Goal: Task Accomplishment & Management: Manage account settings

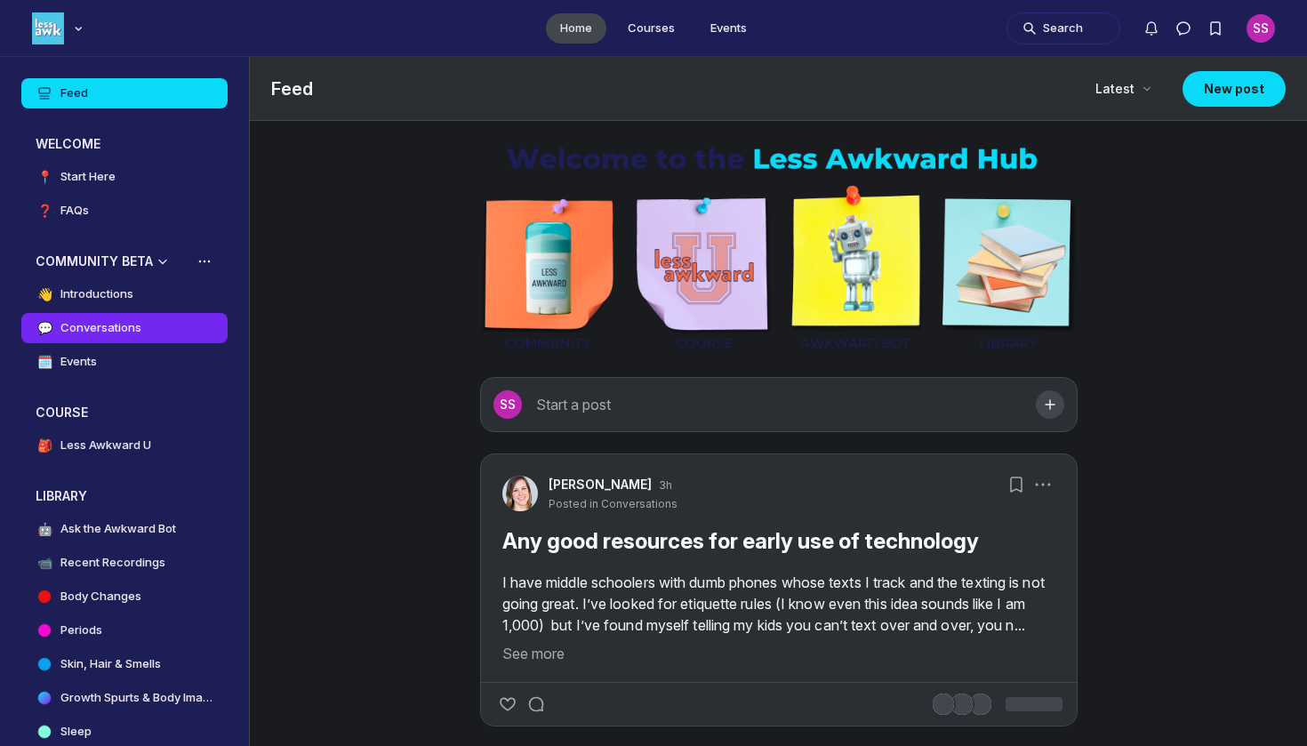
scroll to position [5350, 3404]
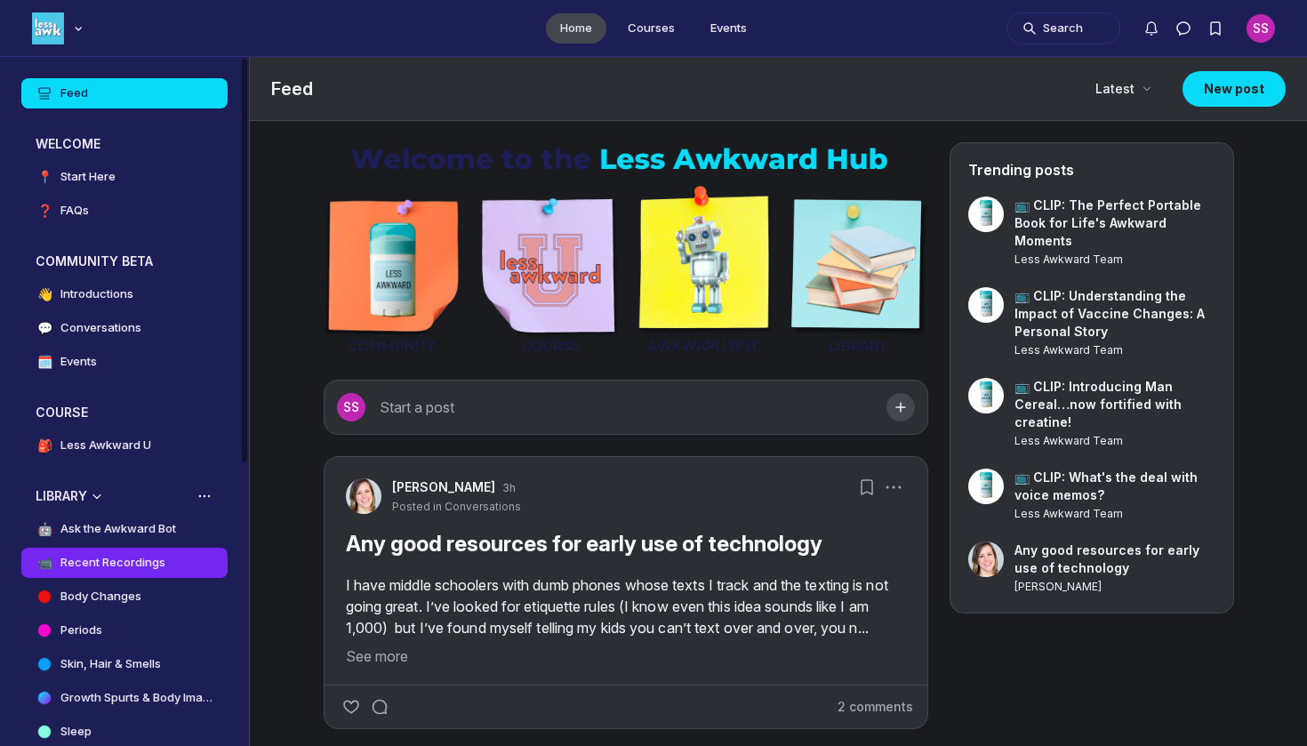
click at [63, 566] on h4 "Recent Recordings" at bounding box center [112, 563] width 105 height 18
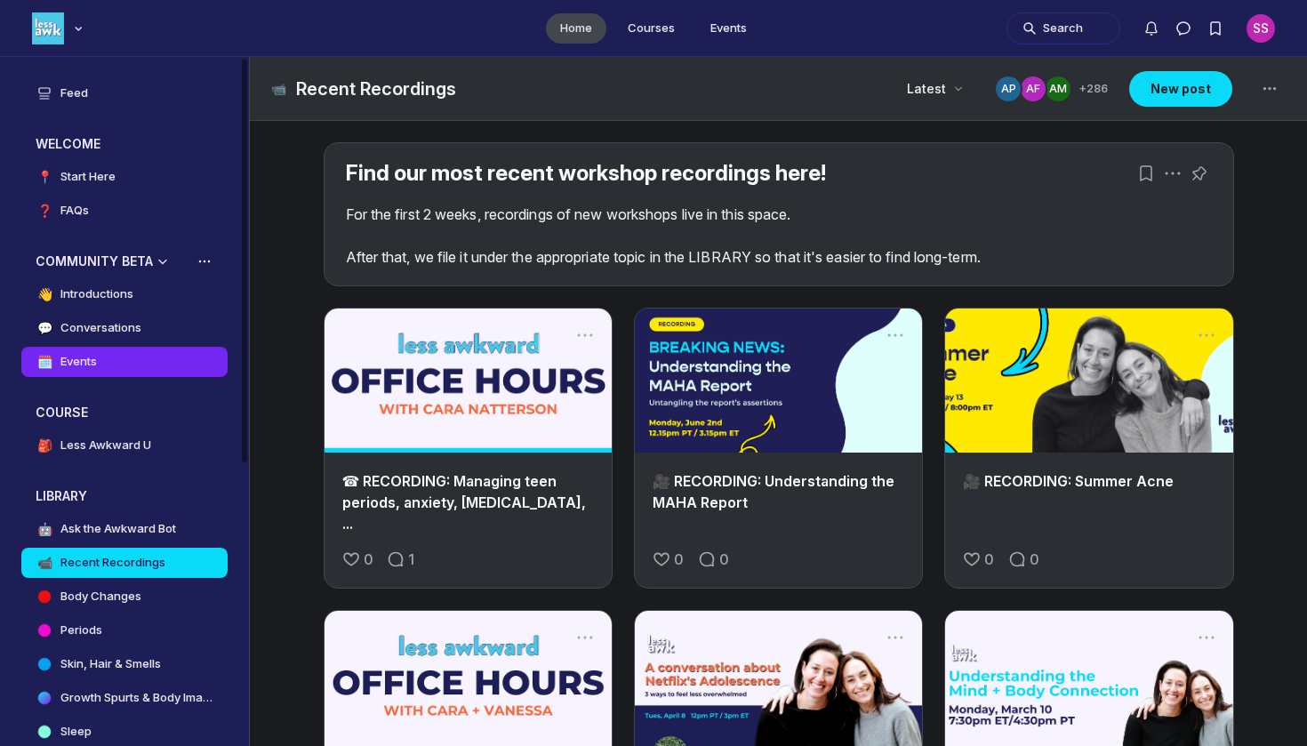
click at [114, 369] on link "🗓️ Events" at bounding box center [124, 362] width 206 height 30
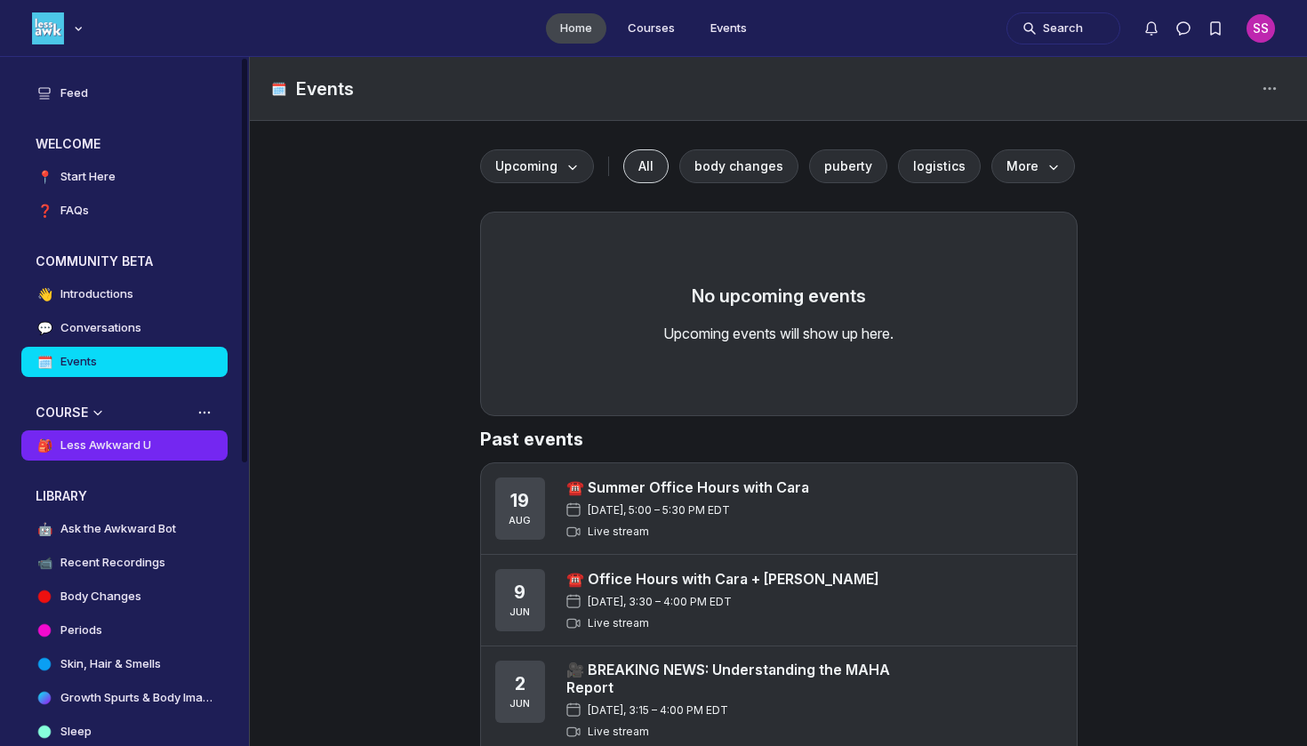
click at [153, 440] on link "🎒 Less Awkward U" at bounding box center [124, 445] width 206 height 30
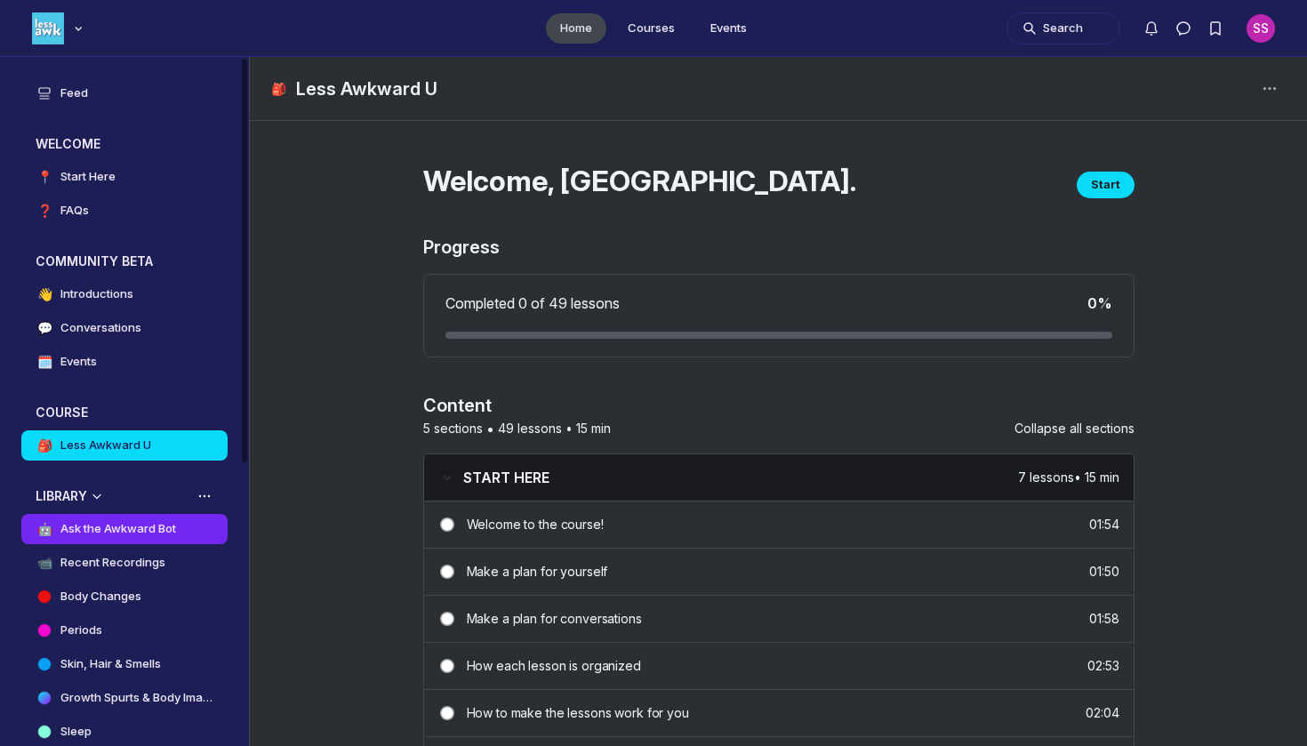
click at [124, 520] on h4 "Ask the Awkward Bot" at bounding box center [118, 529] width 116 height 18
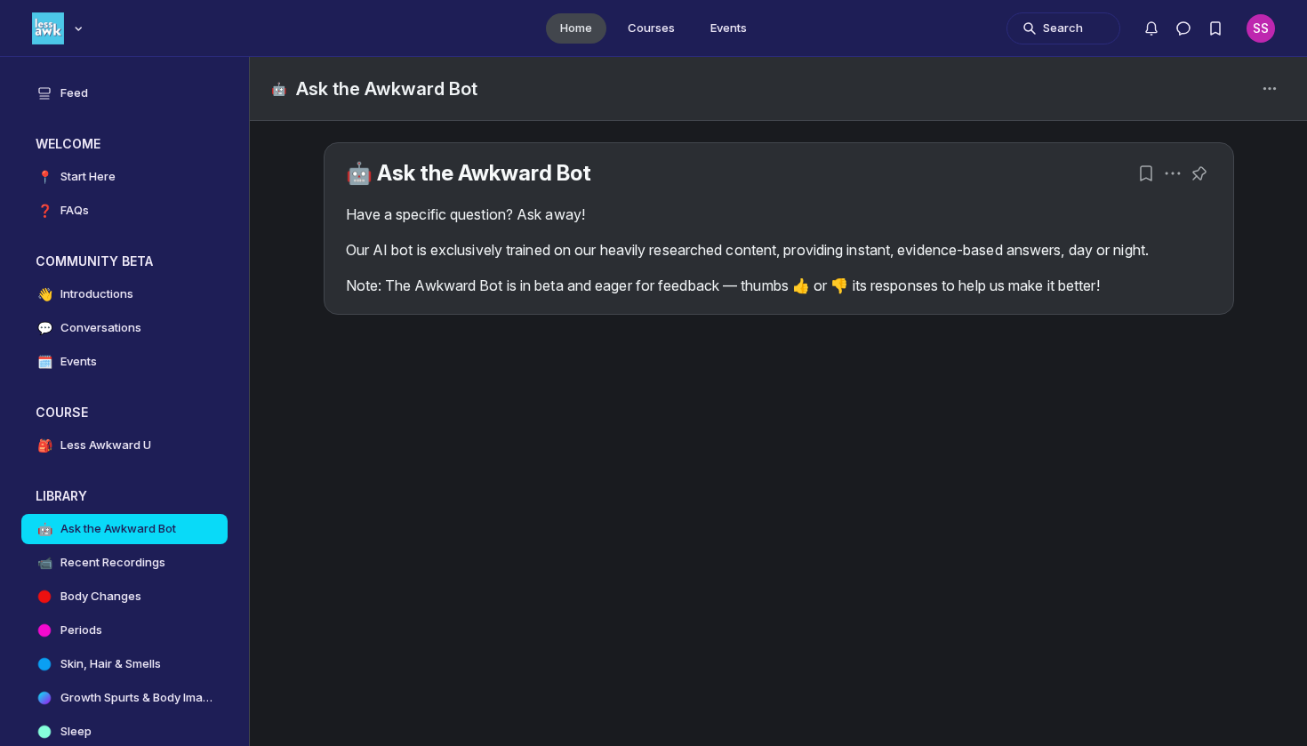
click at [587, 262] on div "Have a specific question? Ask away! Our AI bot is exclusively trained on our he…" at bounding box center [779, 250] width 866 height 92
click at [600, 300] on div "🤖 Ask the Awkward Bot Have a specific question? Ask away! Our AI bot is exclusi…" at bounding box center [778, 228] width 908 height 171
click at [798, 296] on div "🤖 Ask the Awkward Bot Have a specific question? Ask away! Our AI bot is exclusi…" at bounding box center [778, 228] width 908 height 171
click at [1268, 87] on use "Space settings" at bounding box center [1269, 87] width 12 height 3
checkbox input "true"
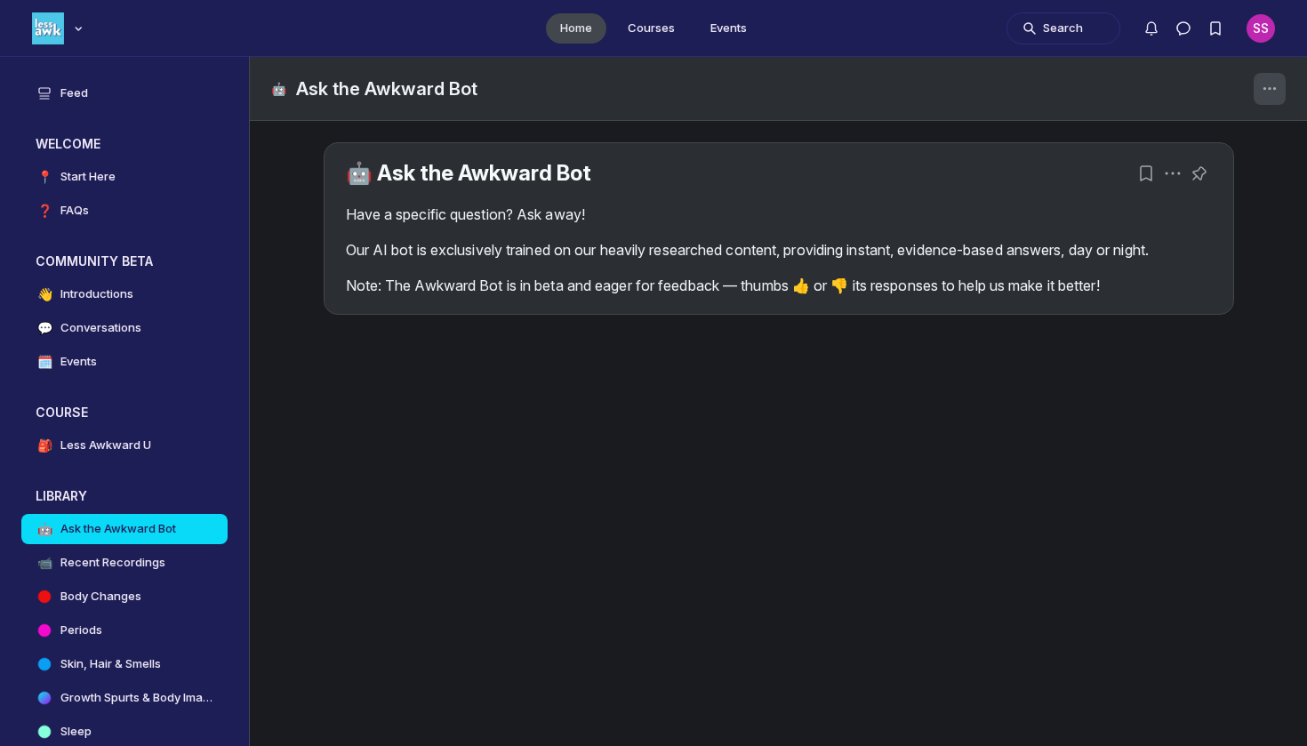
checkbox input "true"
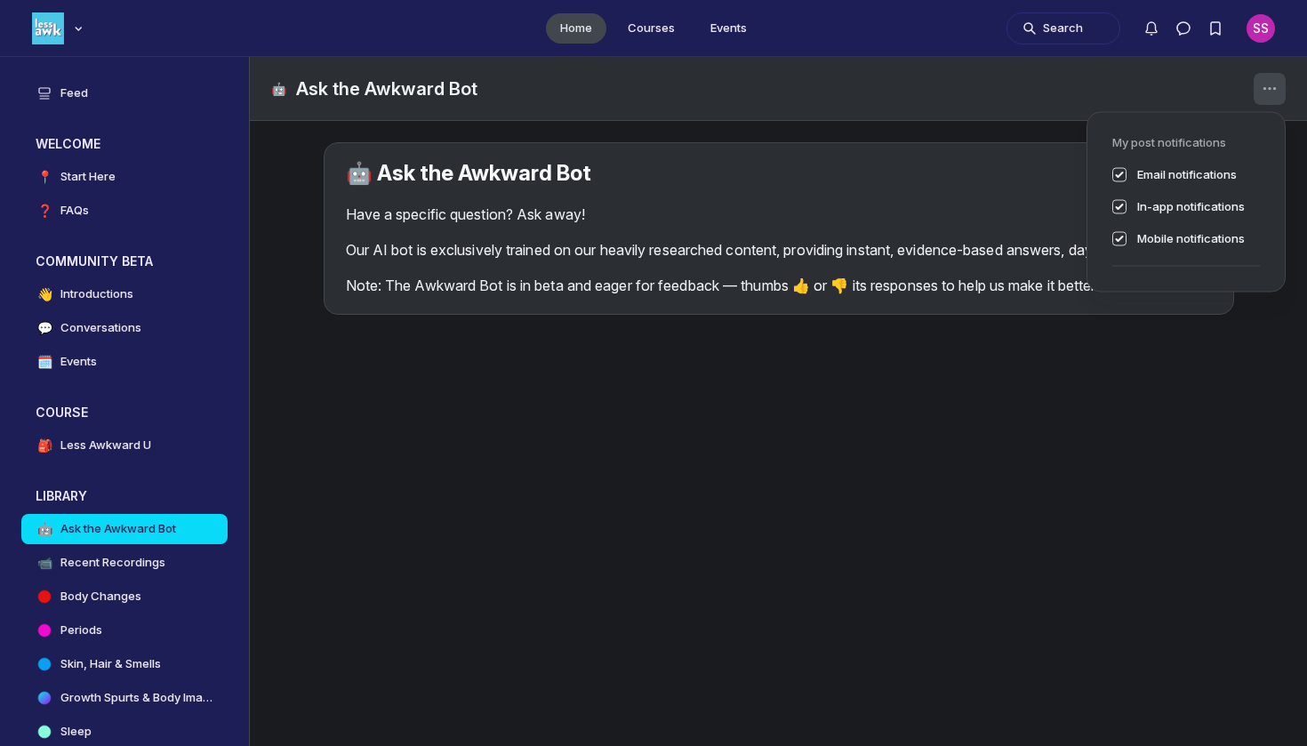
click at [1268, 87] on use "Space settings" at bounding box center [1269, 87] width 12 height 3
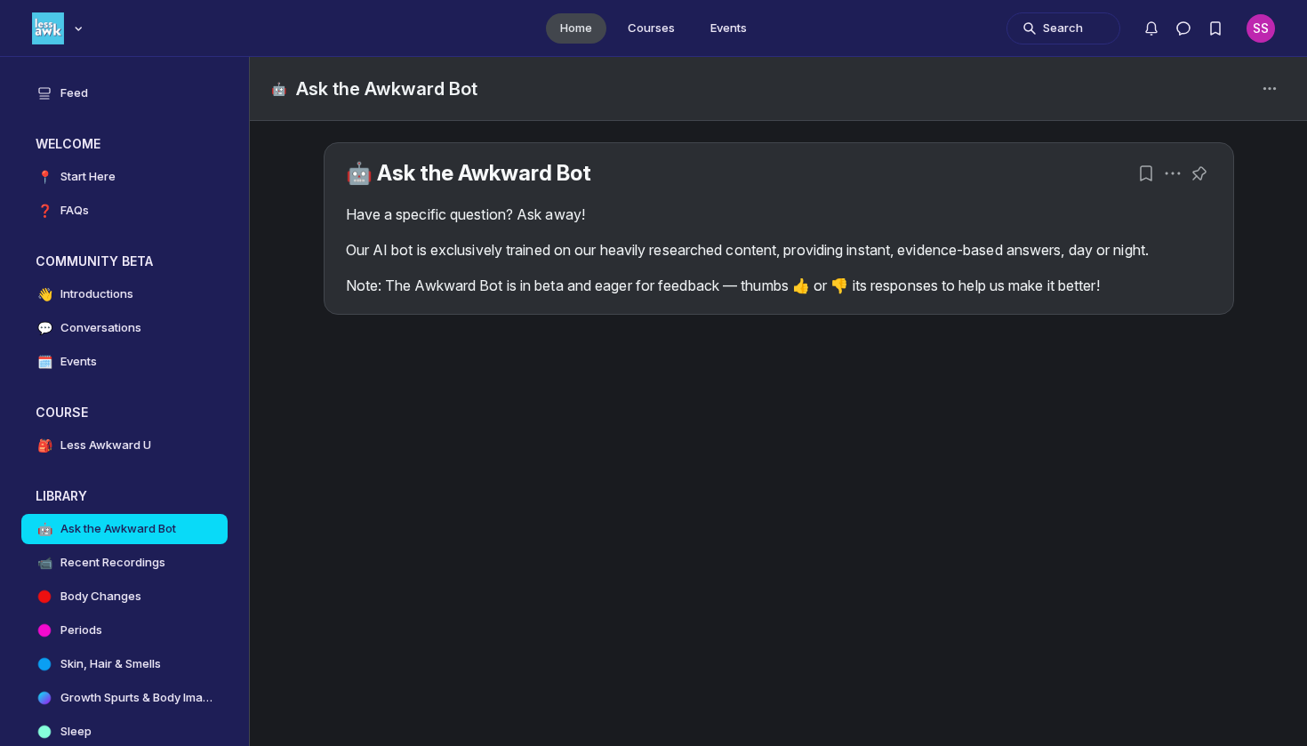
click at [732, 316] on div "🤖 Ask the Awkward Bot Have a specific question? Ask away! Our AI bot is exclusi…" at bounding box center [779, 249] width 910 height 215
click at [564, 175] on link "🤖 Ask the Awkward Bot" at bounding box center [468, 173] width 245 height 26
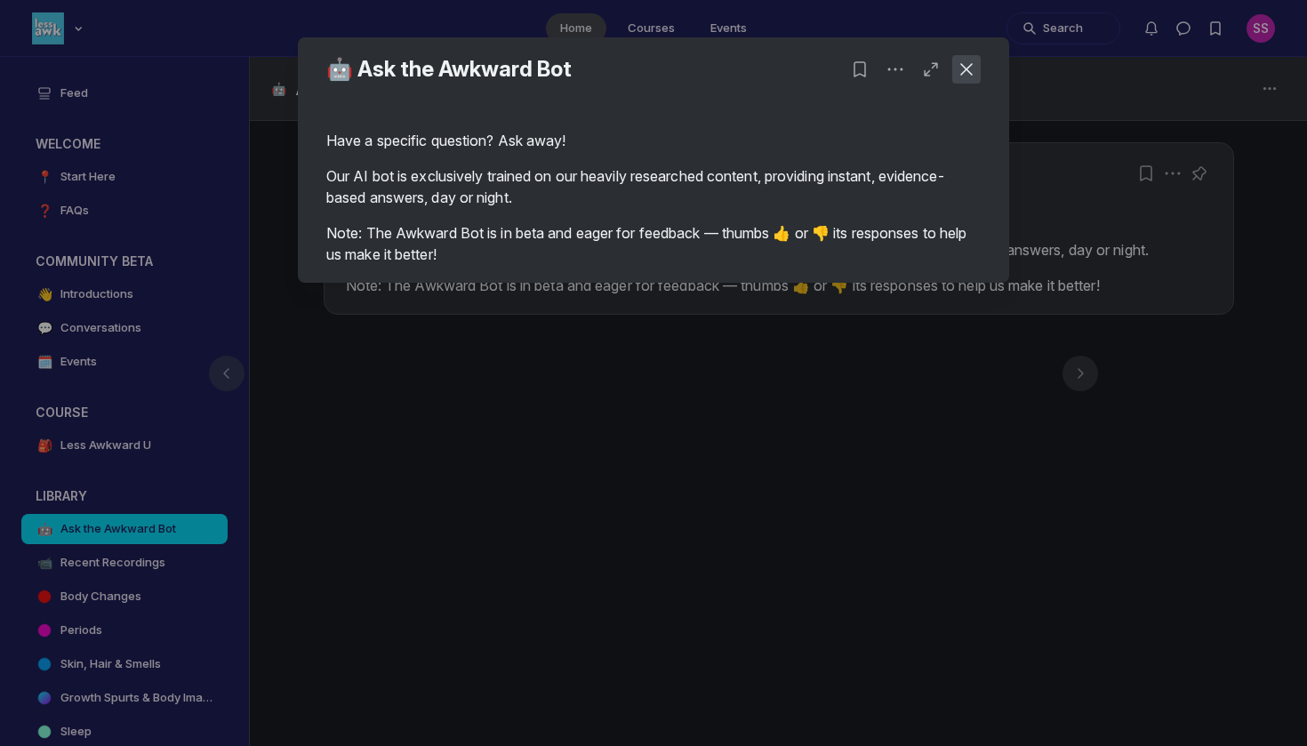
click at [957, 71] on icon "Close post" at bounding box center [966, 69] width 18 height 18
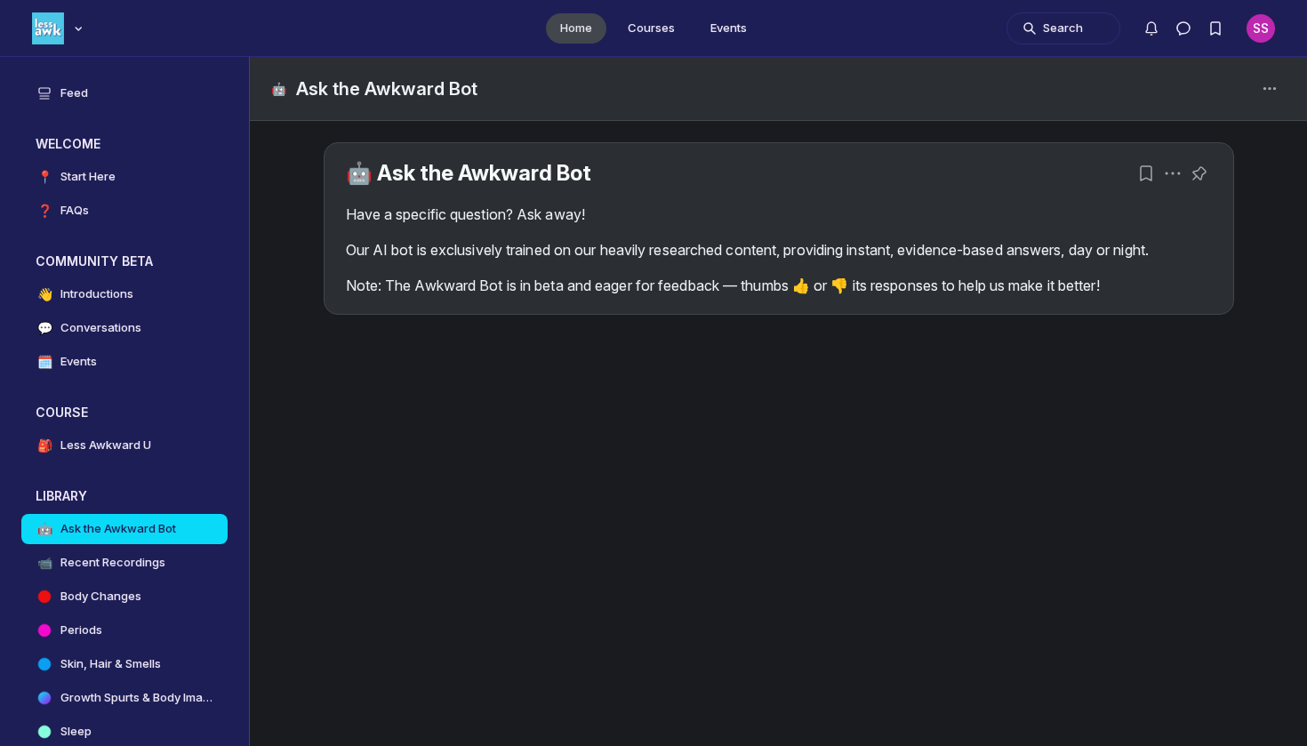
click at [909, 241] on p "Our AI bot is exclusively trained on our heavily researched content, providing …" at bounding box center [779, 249] width 866 height 21
click at [56, 88] on link "Feed" at bounding box center [124, 93] width 206 height 30
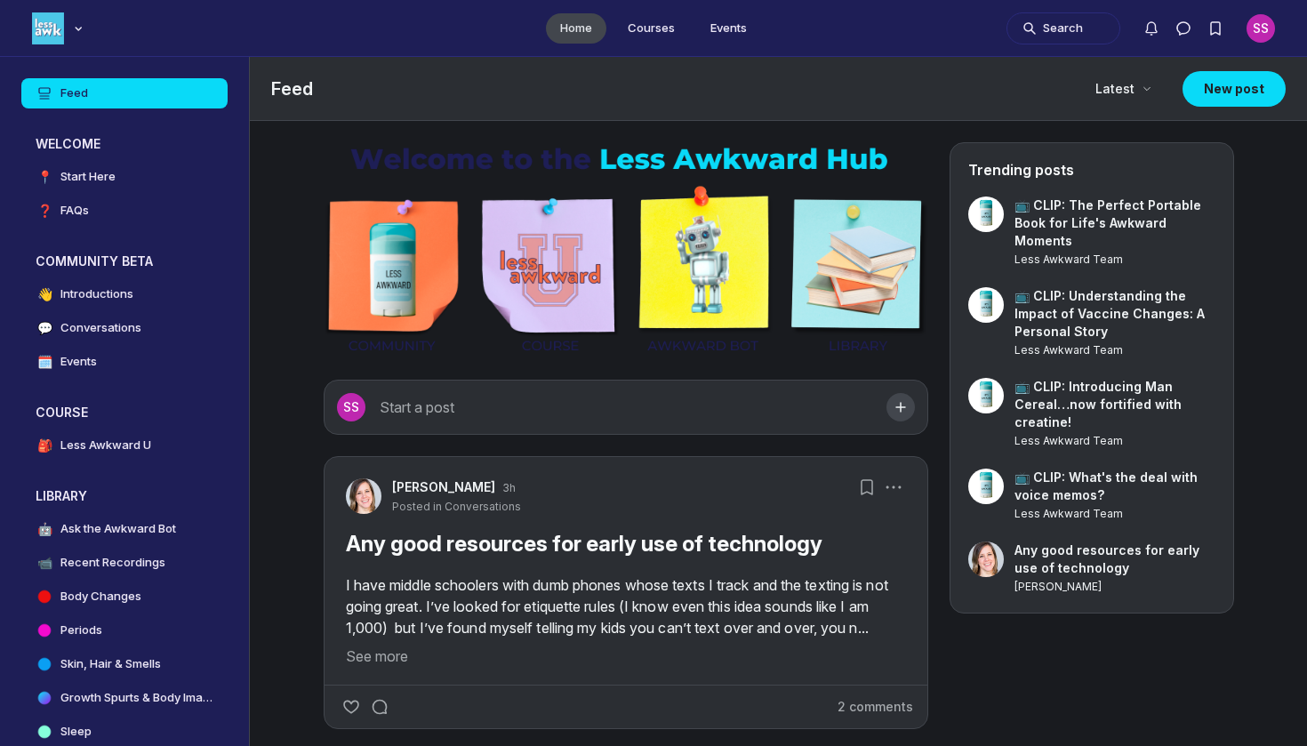
click at [99, 40] on div "Main navigation bar" at bounding box center [60, 28] width 84 height 57
click at [80, 34] on div "Main navigation bar" at bounding box center [78, 29] width 18 height 18
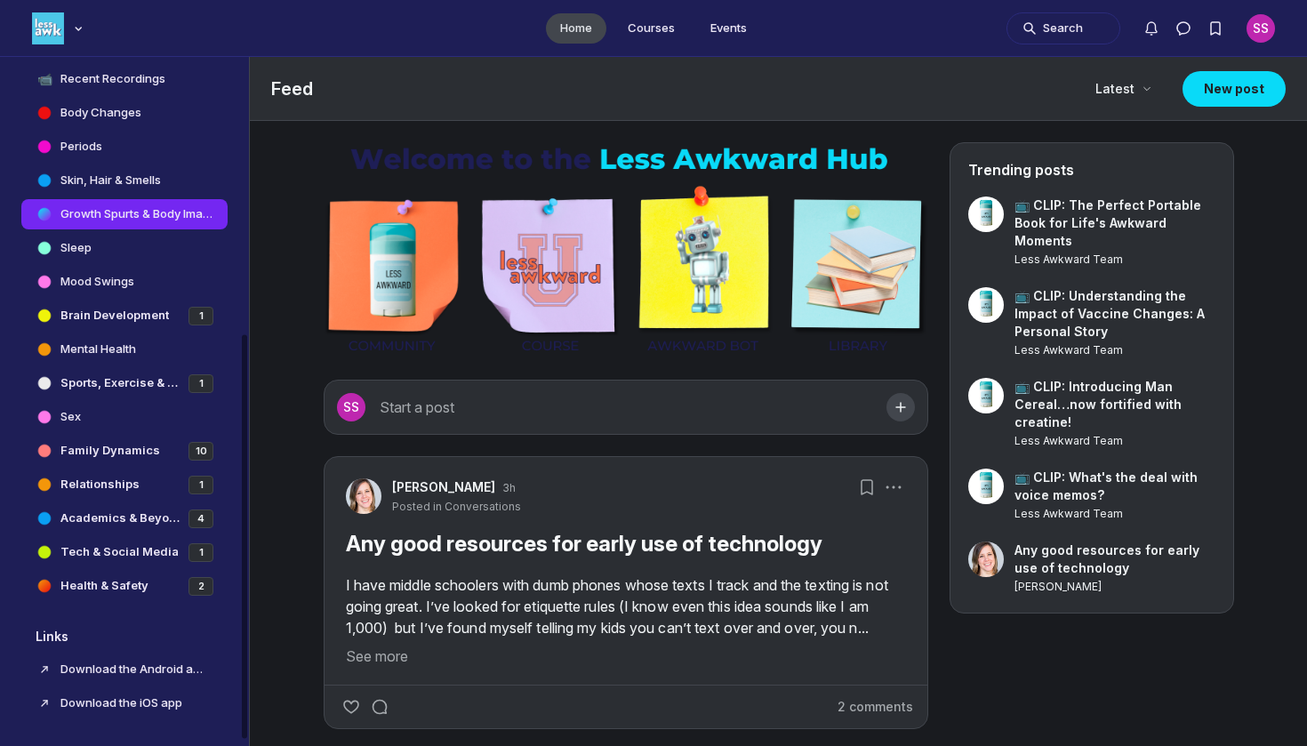
scroll to position [62, 0]
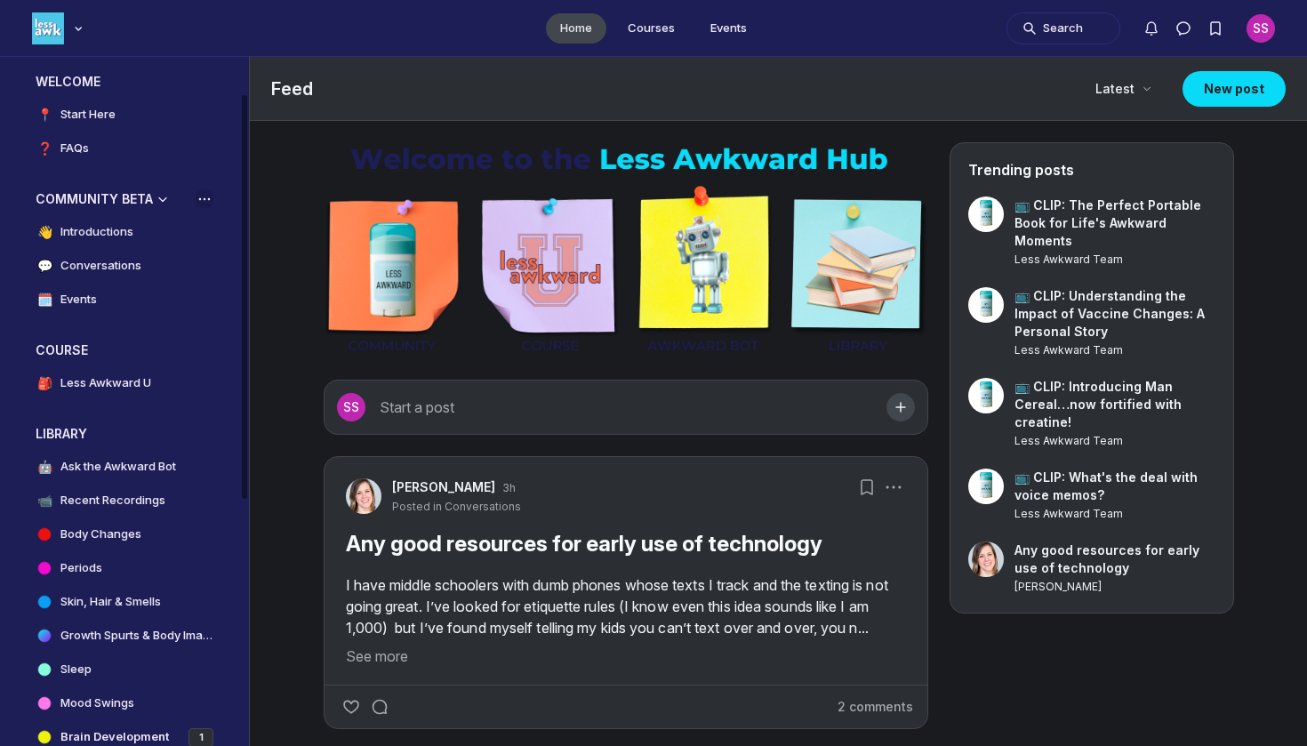
click at [207, 194] on icon "View space group options" at bounding box center [205, 199] width 18 height 14
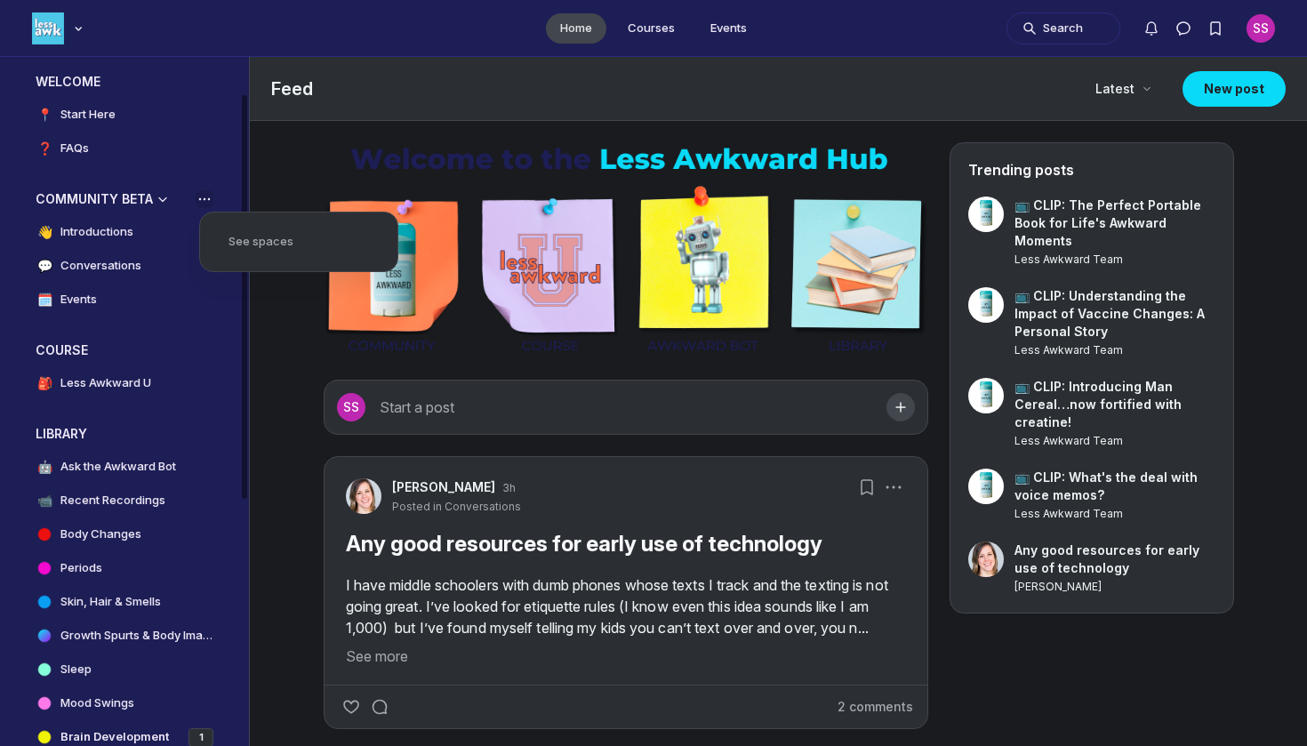
click at [207, 194] on icon "View space group options" at bounding box center [205, 199] width 18 height 14
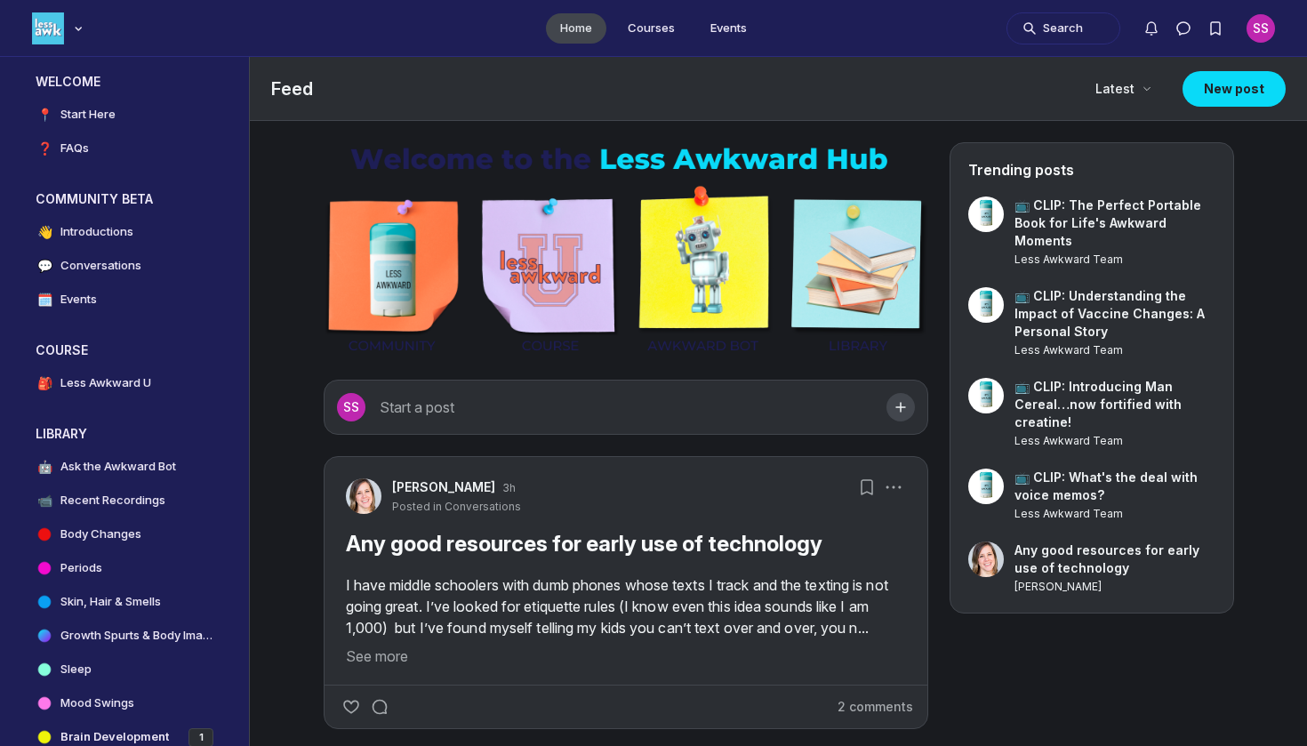
click at [1246, 14] on div "SS" at bounding box center [1260, 28] width 28 height 28
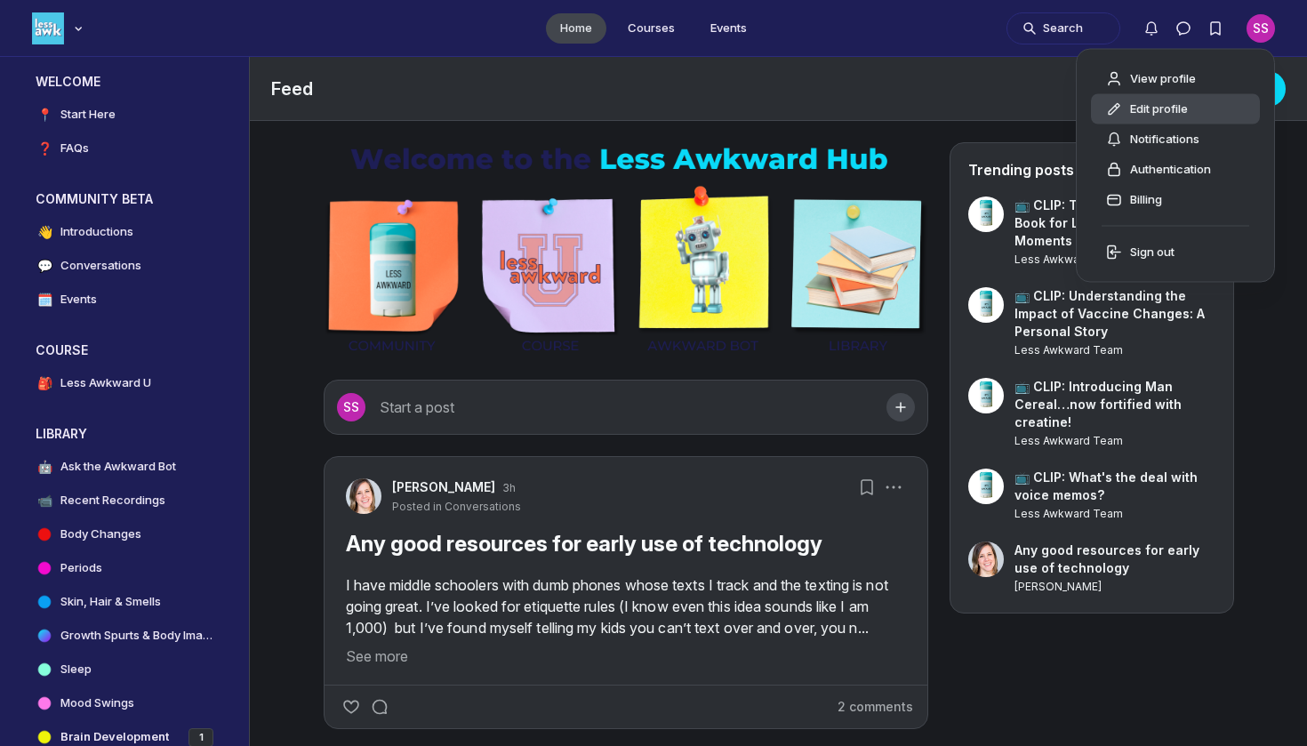
click at [1183, 112] on span "Edit profile" at bounding box center [1159, 109] width 58 height 18
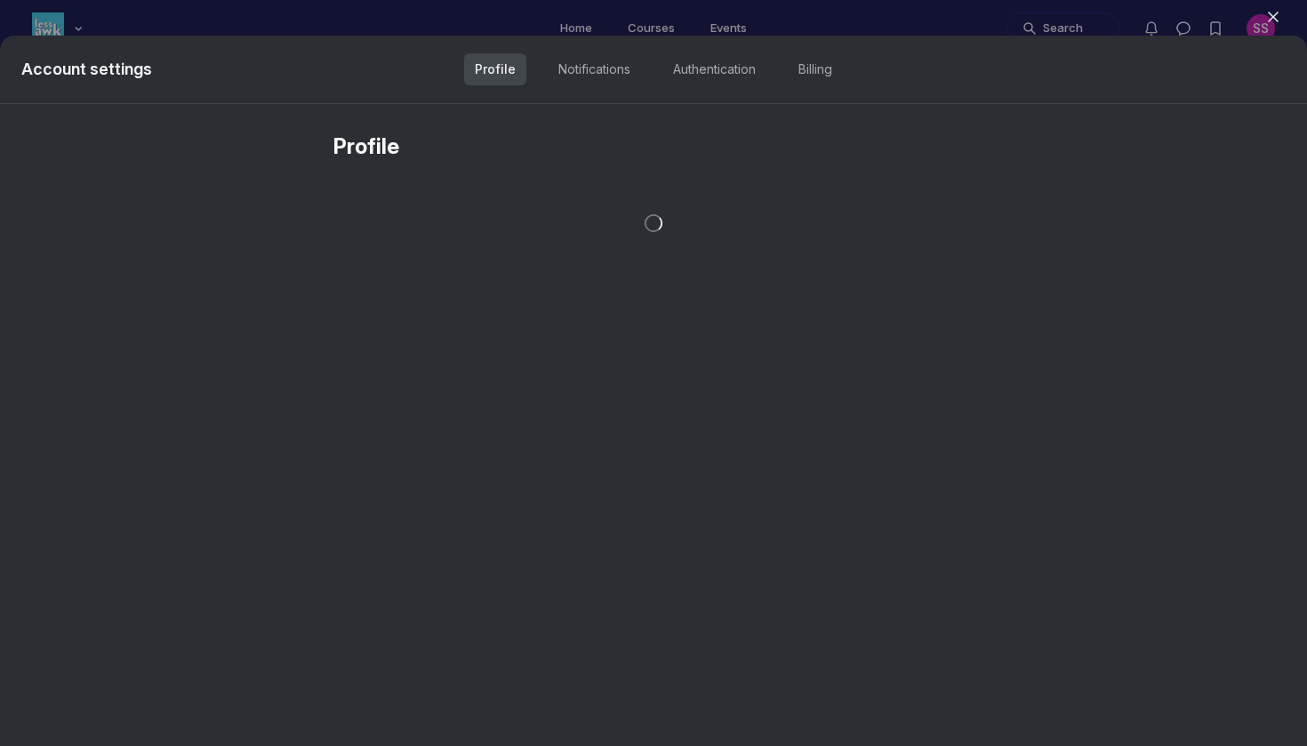
select select "Eastern Time ([GEOGRAPHIC_DATA] & [GEOGRAPHIC_DATA])"
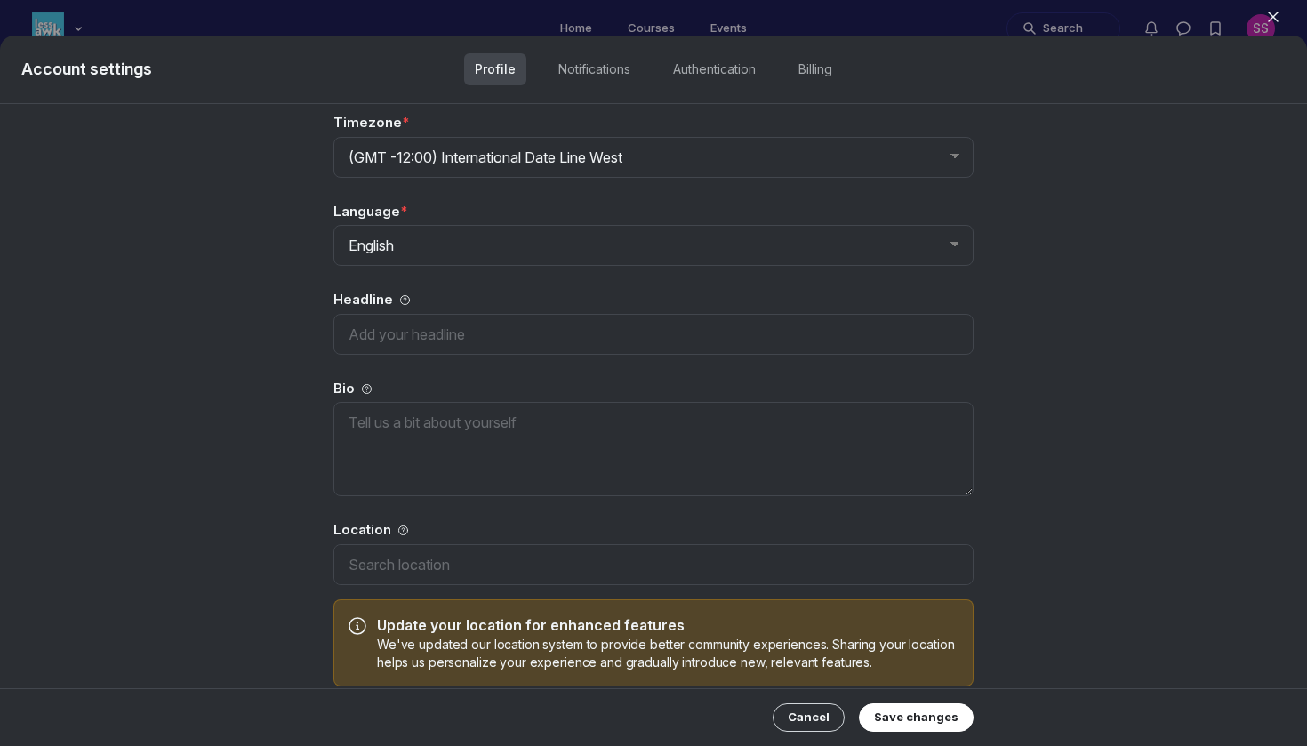
scroll to position [254, 0]
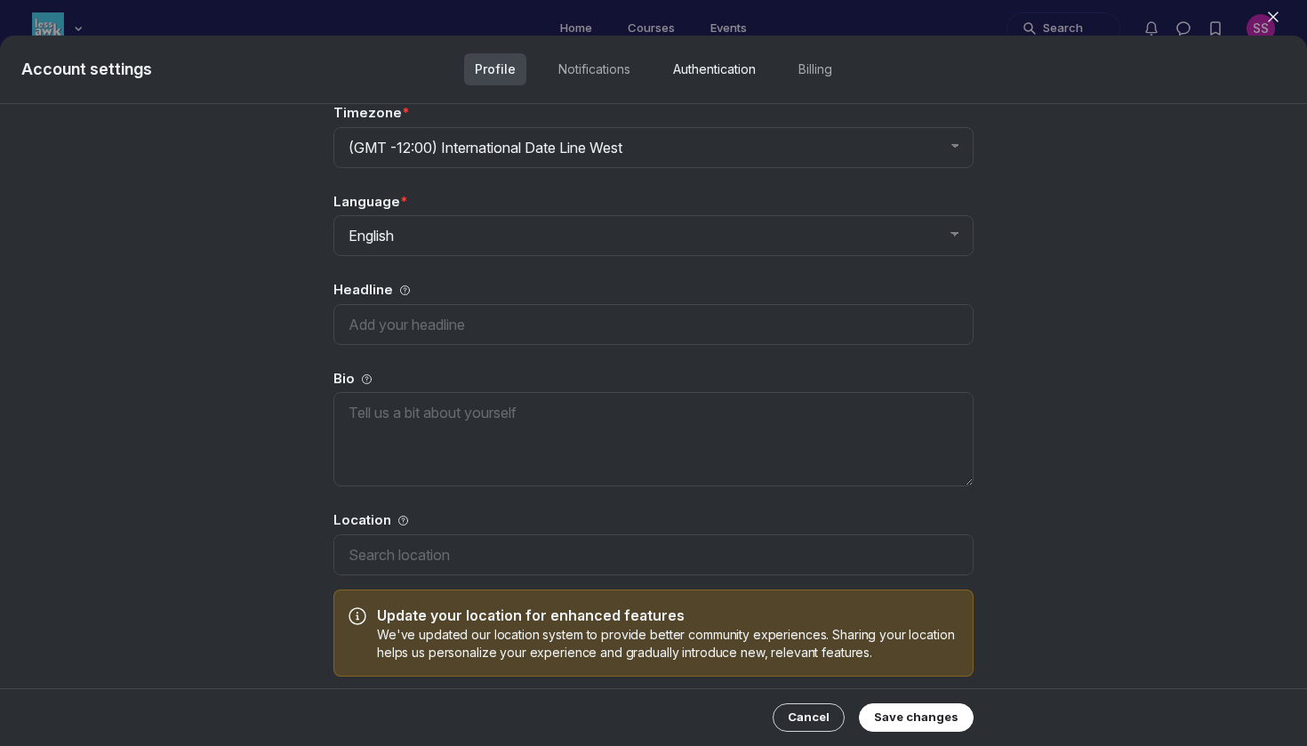
click at [706, 69] on link "Authentication" at bounding box center [714, 69] width 104 height 32
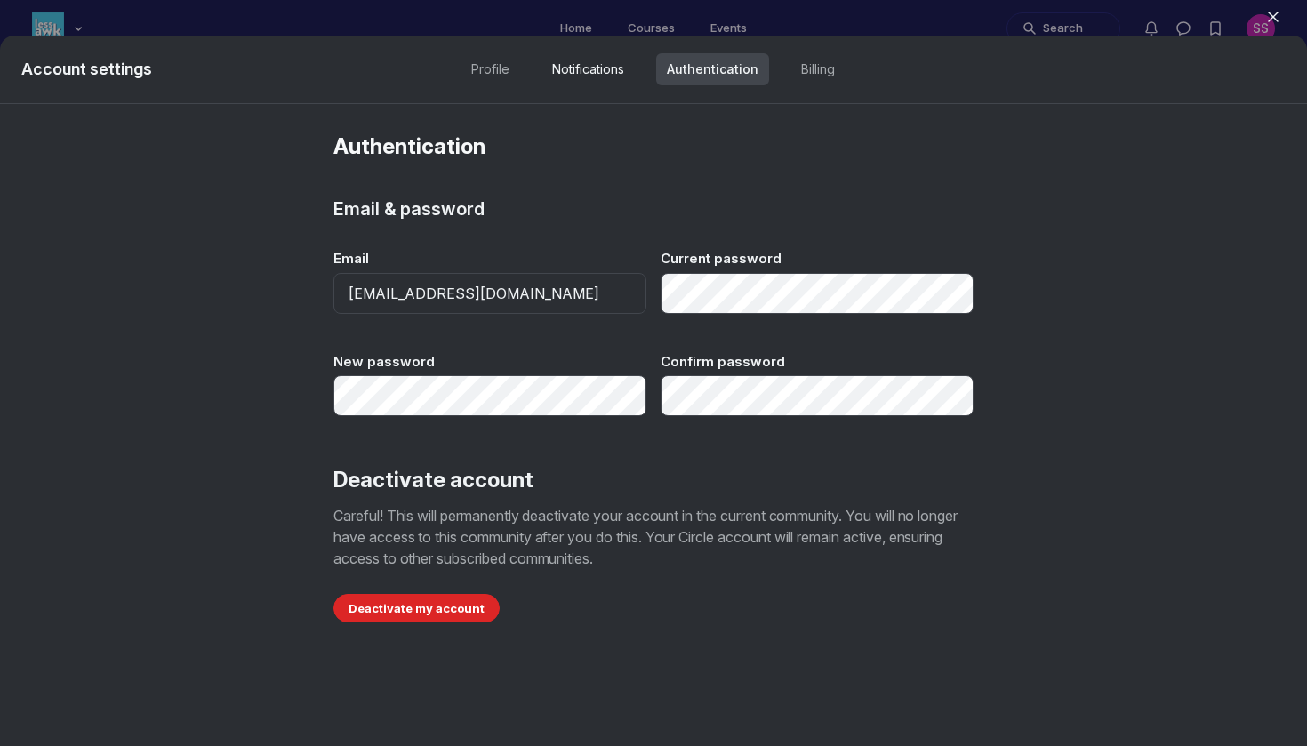
click at [569, 71] on link "Notifications" at bounding box center [587, 69] width 93 height 32
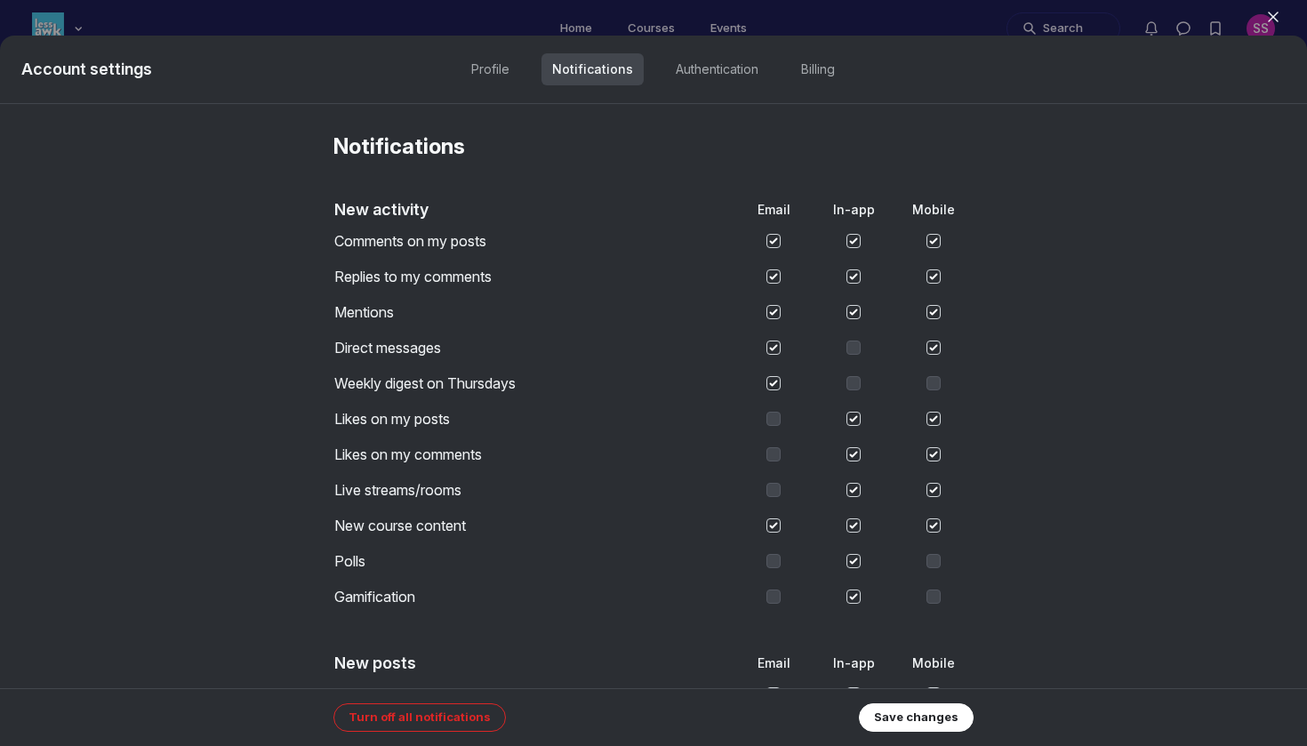
click at [832, 45] on div "Account settings Profile Notifications Authentication Billing" at bounding box center [653, 70] width 1307 height 68
click at [830, 58] on link "Billing" at bounding box center [817, 69] width 55 height 32
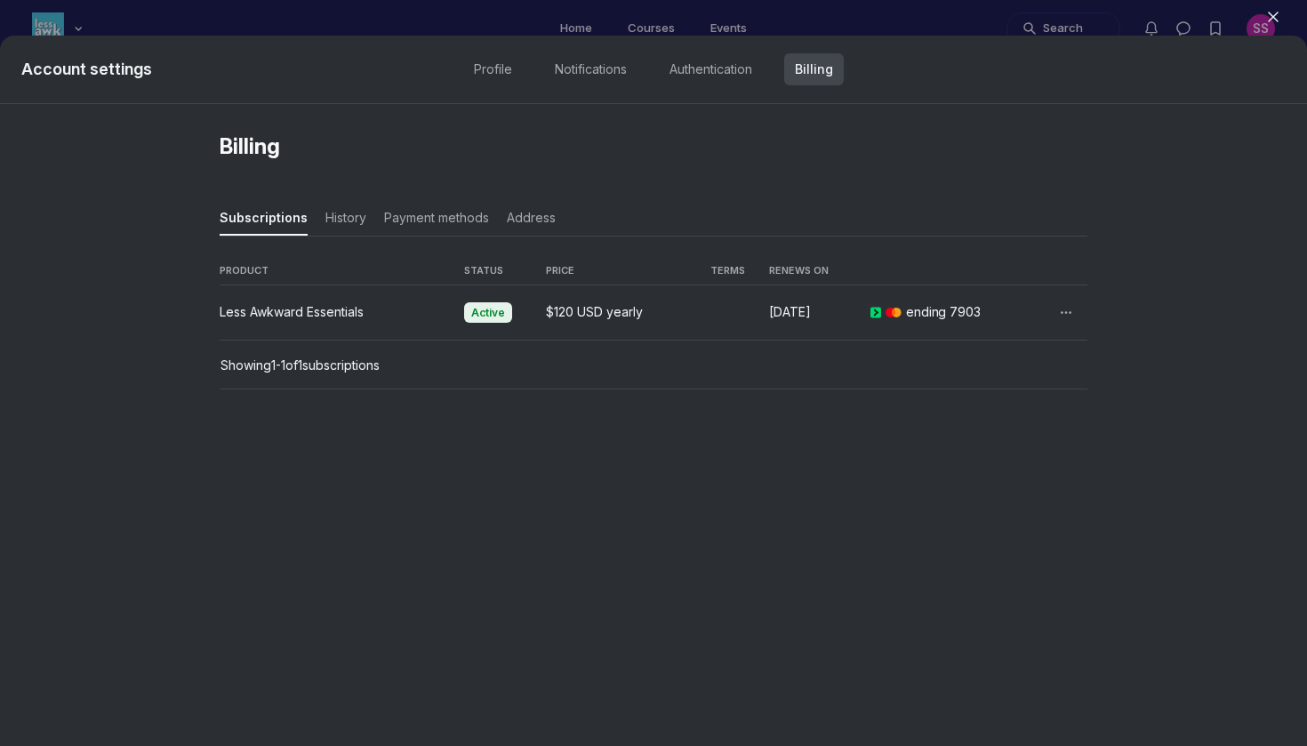
click at [1068, 314] on icon "button" at bounding box center [1066, 313] width 18 height 18
click at [1046, 352] on button "Details" at bounding box center [984, 354] width 158 height 18
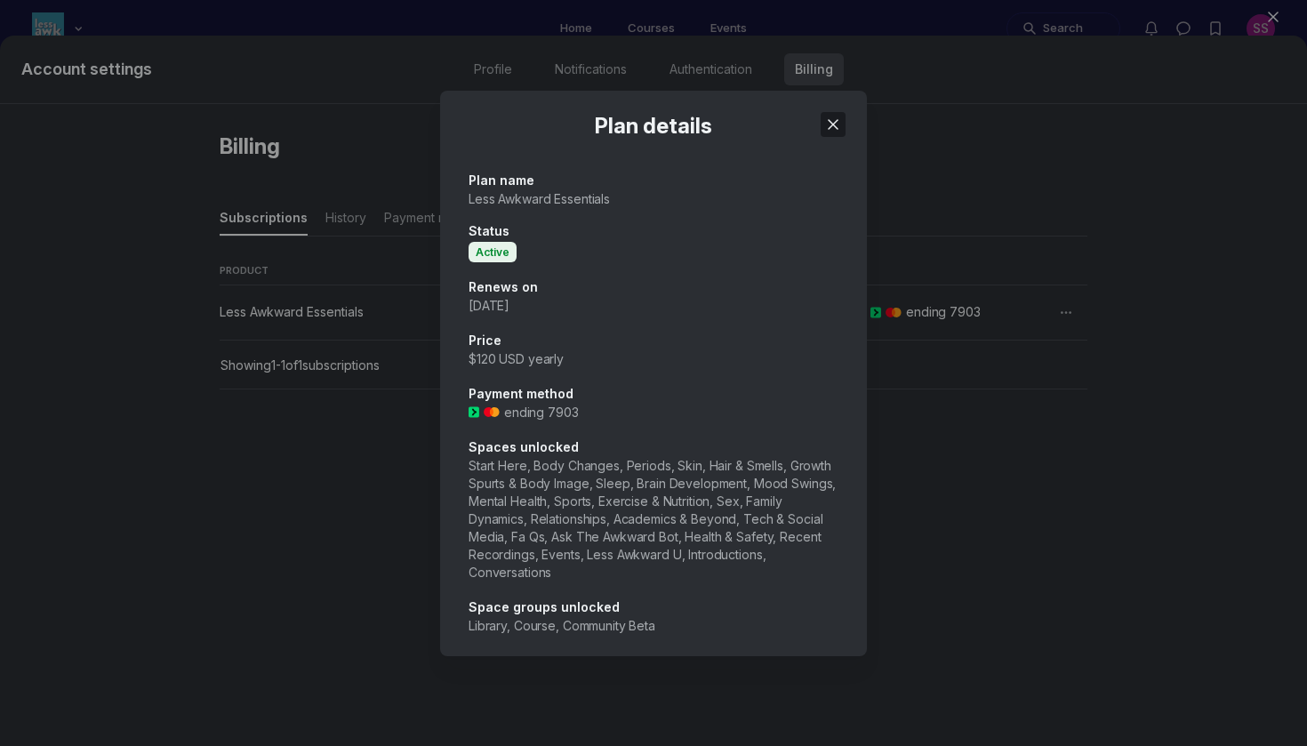
click at [829, 120] on use "Close" at bounding box center [832, 124] width 9 height 9
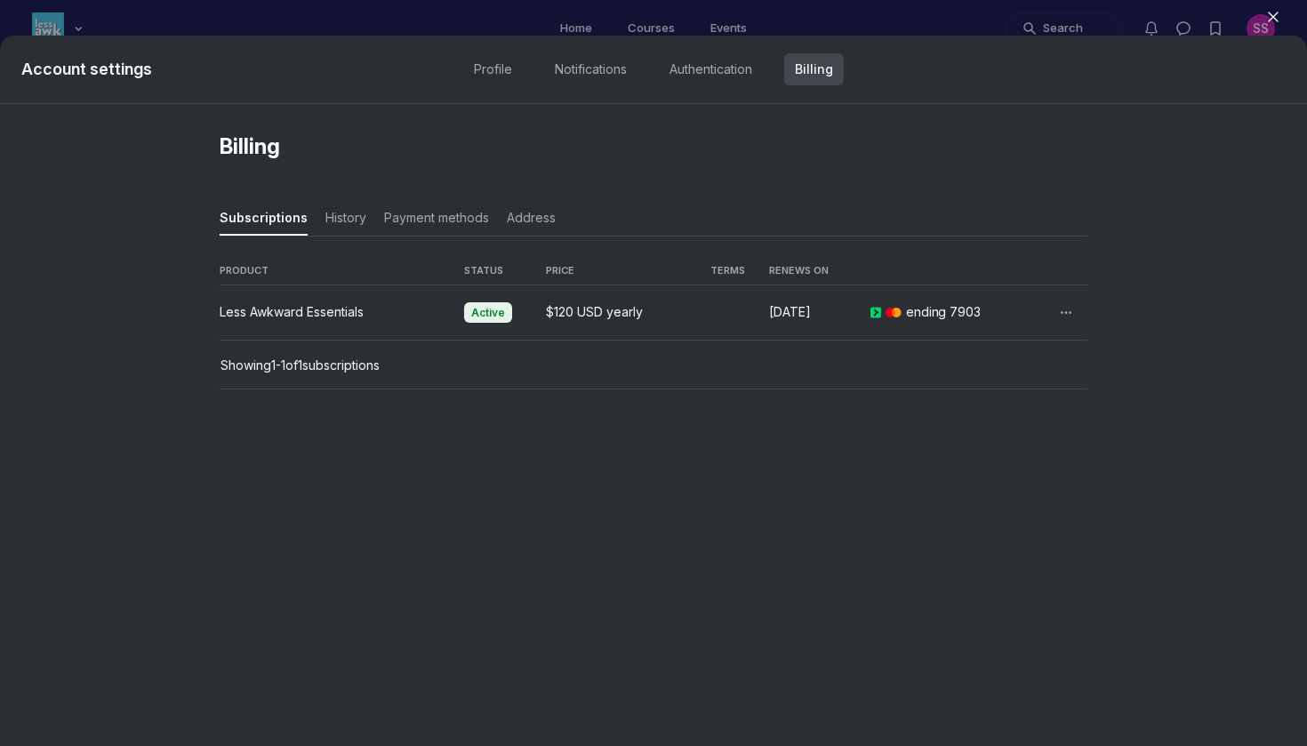
click at [1279, 18] on icon "button" at bounding box center [1273, 17] width 18 height 18
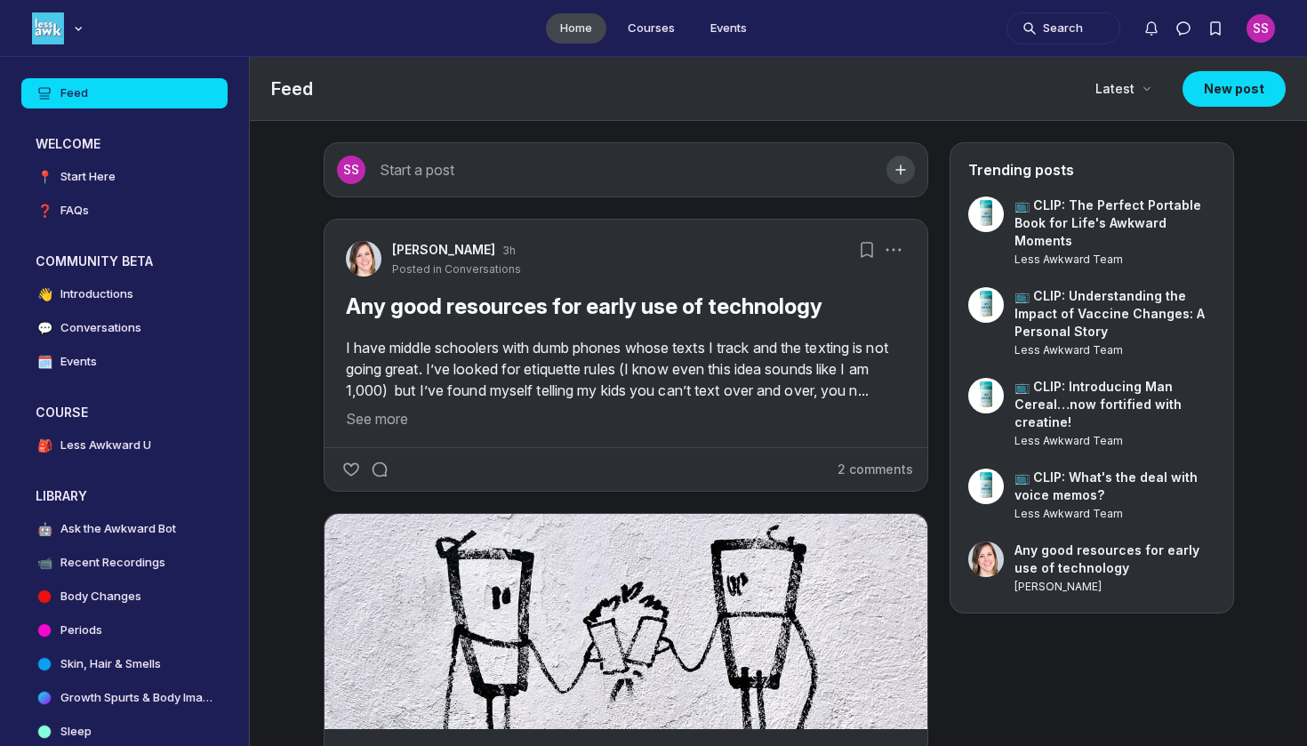
scroll to position [5350, 3404]
